Goal: Task Accomplishment & Management: Use online tool/utility

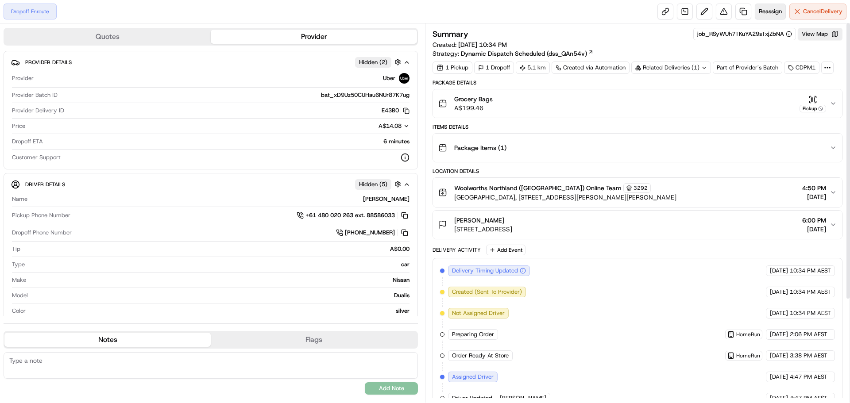
click at [767, 10] on span "Reassign" at bounding box center [770, 12] width 23 height 8
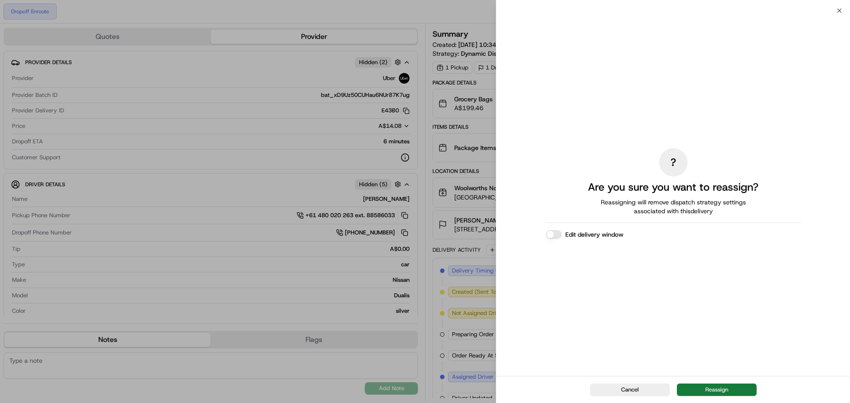
click at [739, 388] on button "Reassign" at bounding box center [717, 390] width 80 height 12
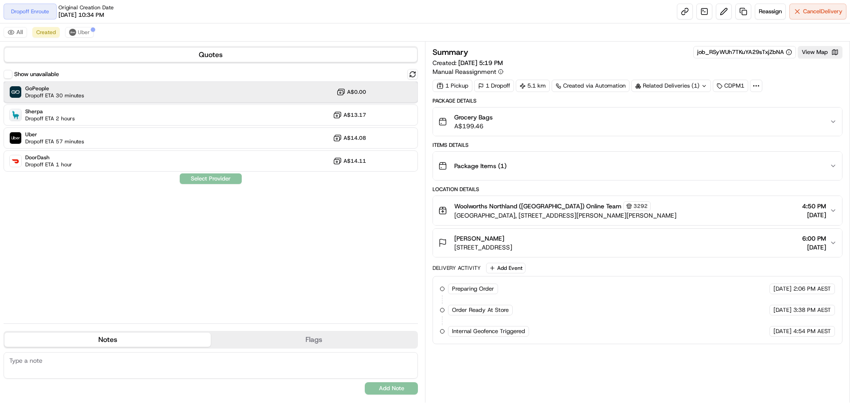
click at [89, 93] on div "GoPeople Dropoff ETA 30 minutes A$0.00" at bounding box center [211, 91] width 414 height 21
click at [128, 93] on div "GoPeople Dropoff ETA 30 minutes A$0.00" at bounding box center [211, 91] width 414 height 21
click at [205, 185] on div "Show unavailable GoPeople Dropoff ETA 30 minutes A$0.00 Sherpa Dropoff ETA 2 ho…" at bounding box center [211, 192] width 414 height 247
click at [219, 179] on button "Assign Provider" at bounding box center [210, 179] width 63 height 11
